Goal: Information Seeking & Learning: Learn about a topic

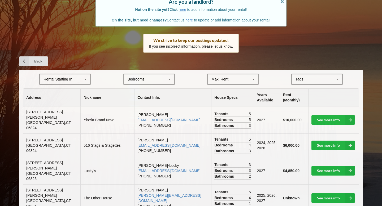
scroll to position [53, 0]
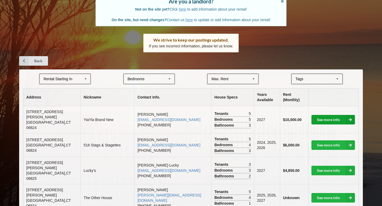
click at [326, 120] on link "See more info" at bounding box center [332, 120] width 43 height 10
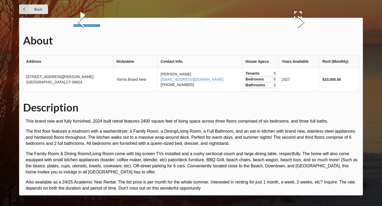
scroll to position [64, 0]
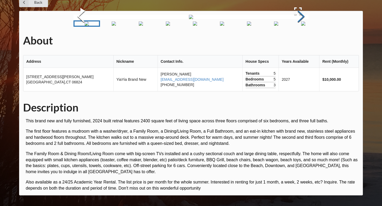
click at [299, 41] on button "Next Slide" at bounding box center [300, 17] width 15 height 48
click at [300, 41] on button "Next Slide" at bounding box center [300, 17] width 15 height 48
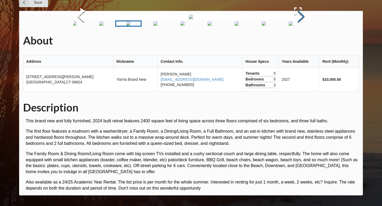
click at [301, 41] on button "Next Slide" at bounding box center [300, 17] width 15 height 48
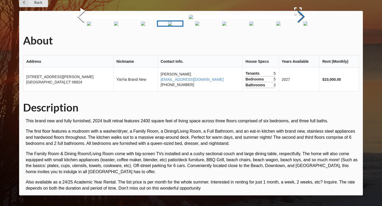
click at [301, 41] on button "Next Slide" at bounding box center [300, 17] width 15 height 48
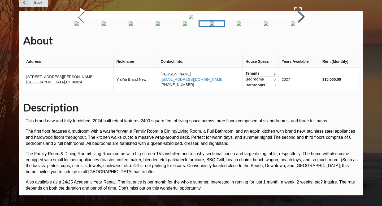
click at [301, 41] on button "Next Slide" at bounding box center [300, 17] width 15 height 48
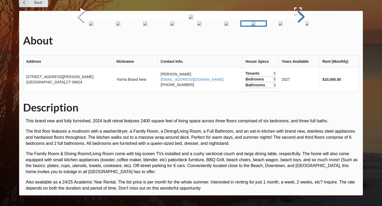
click at [301, 41] on button "Next Slide" at bounding box center [300, 17] width 15 height 48
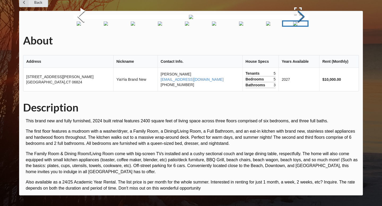
click at [301, 41] on button "Next Slide" at bounding box center [300, 17] width 15 height 48
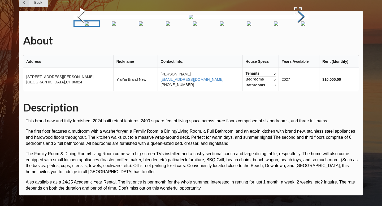
click at [301, 41] on button "Next Slide" at bounding box center [300, 17] width 15 height 48
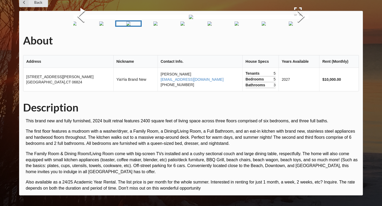
click at [76, 26] on img "Go to Slide 1" at bounding box center [74, 23] width 4 height 4
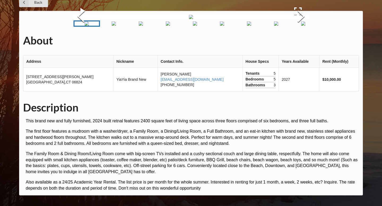
click at [302, 26] on img "Go to Slide 9" at bounding box center [303, 23] width 4 height 4
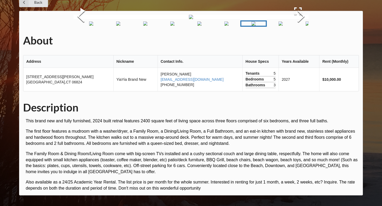
click at [306, 26] on img "Go to Slide 11" at bounding box center [307, 23] width 4 height 4
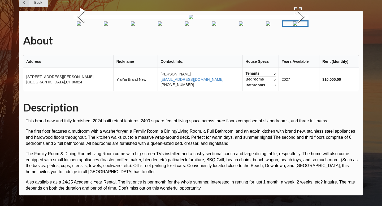
scroll to position [116, 0]
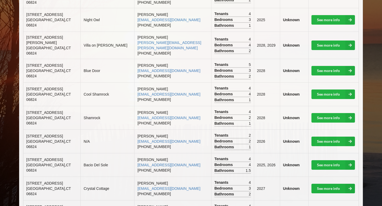
scroll to position [339, 0]
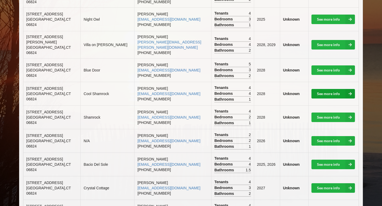
click at [329, 89] on link "See more info" at bounding box center [332, 94] width 43 height 10
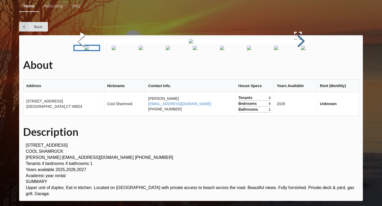
click at [305, 65] on button "Next Slide" at bounding box center [300, 41] width 15 height 48
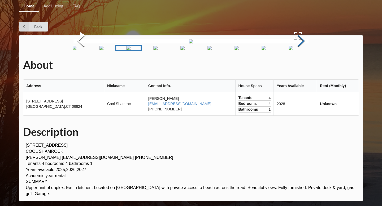
click at [305, 65] on button "Next Slide" at bounding box center [300, 41] width 15 height 48
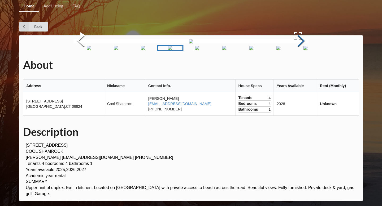
click at [305, 65] on button "Next Slide" at bounding box center [300, 41] width 15 height 48
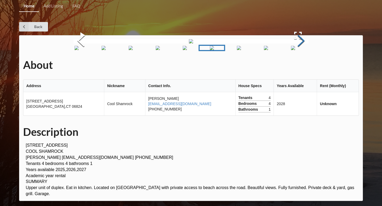
click at [305, 65] on button "Next Slide" at bounding box center [300, 41] width 15 height 48
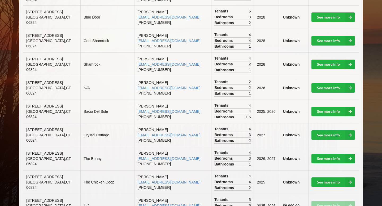
scroll to position [393, 0]
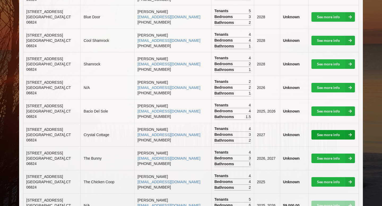
click at [331, 130] on link "See more info" at bounding box center [332, 135] width 43 height 10
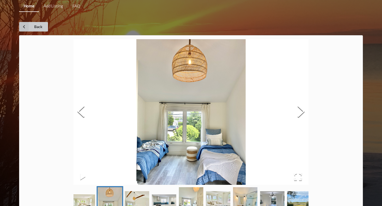
click at [38, 28] on link "Back" at bounding box center [33, 27] width 29 height 10
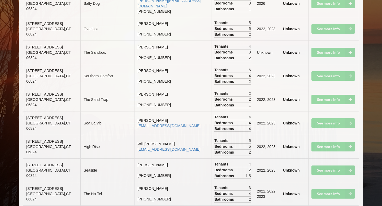
scroll to position [2216, 0]
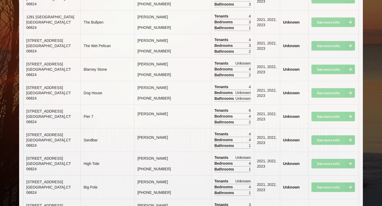
scroll to position [3047, 0]
